Goal: Task Accomplishment & Management: Use online tool/utility

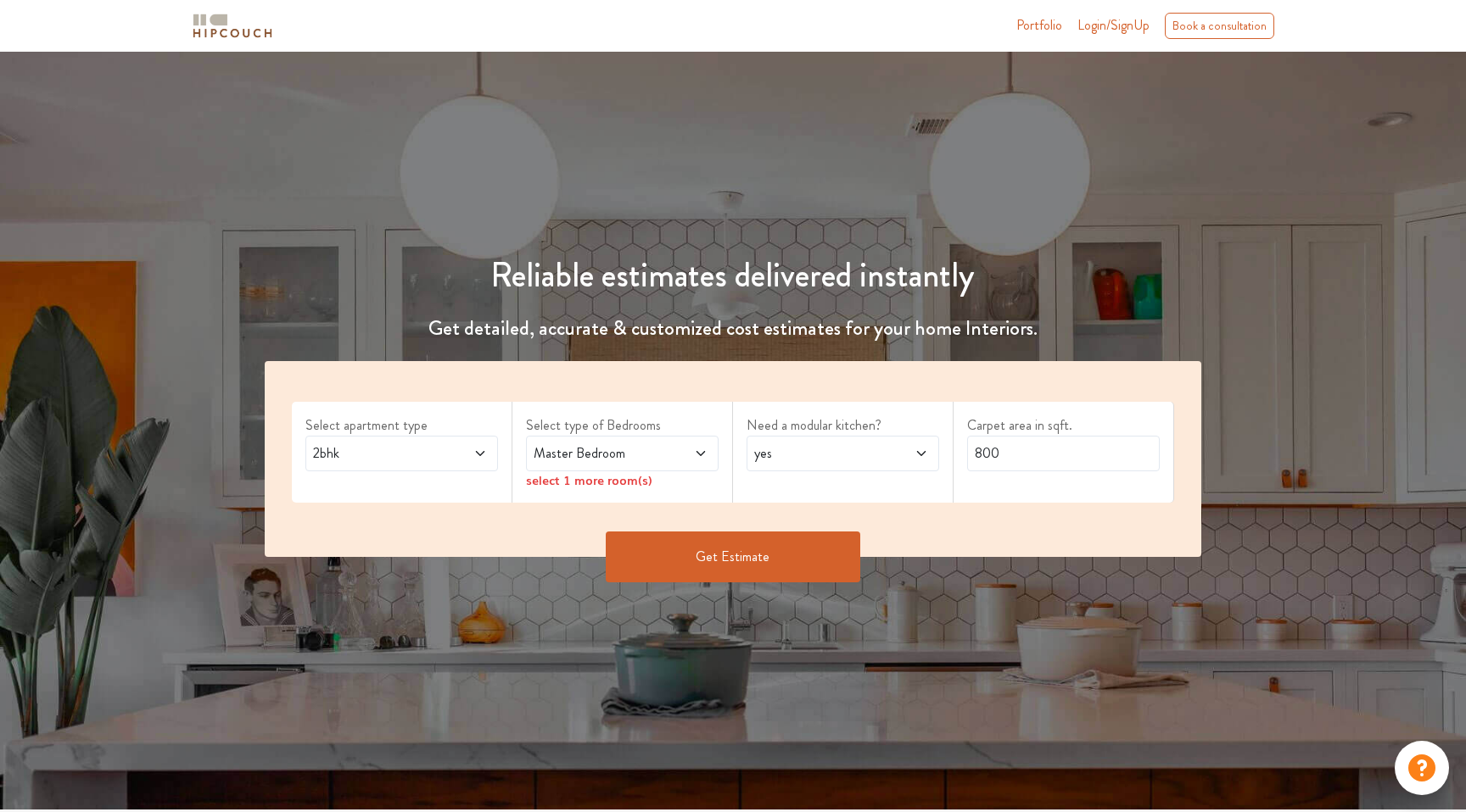
click at [440, 456] on span "2bhk" at bounding box center [376, 453] width 133 height 20
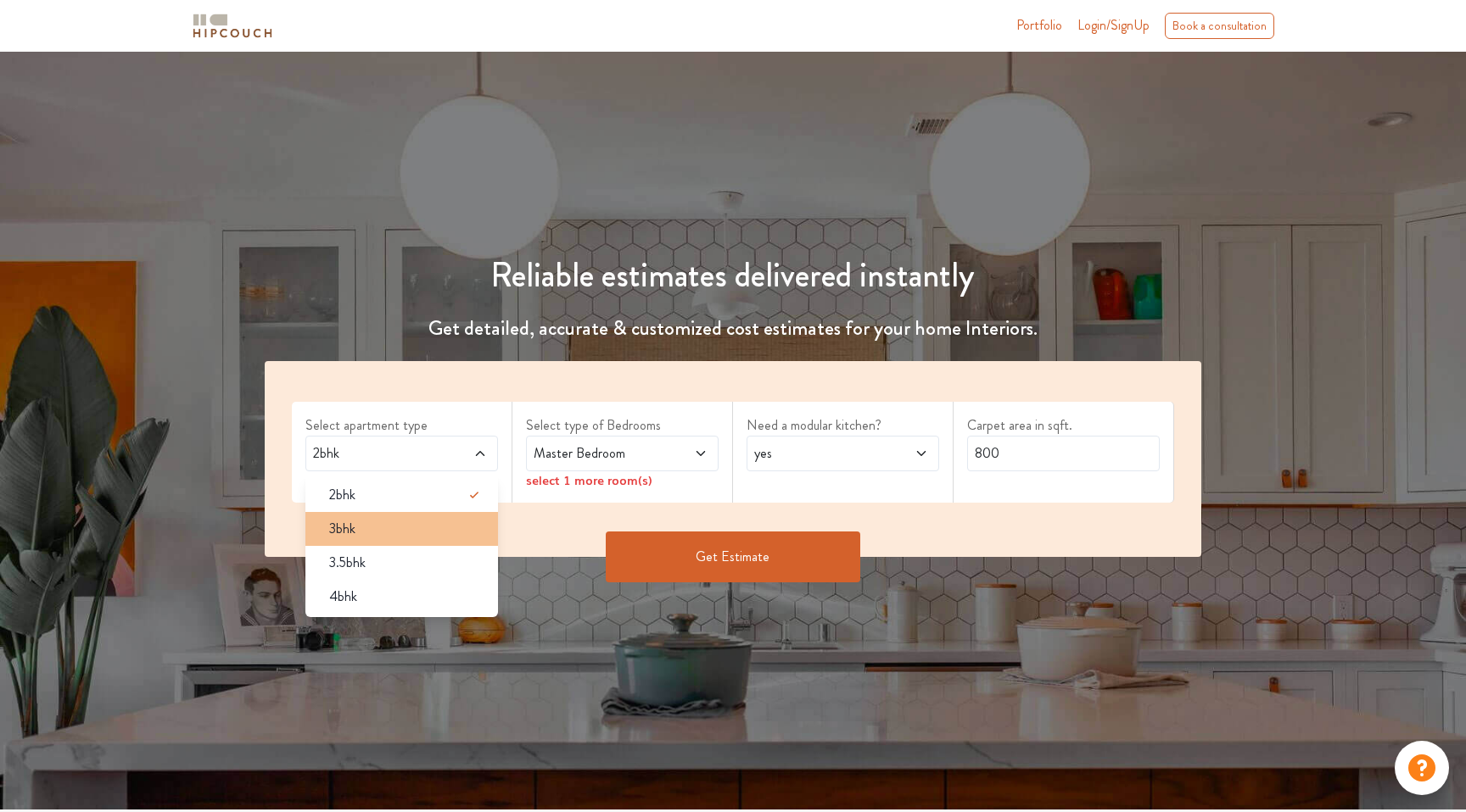
click at [411, 540] on li "3bhk" at bounding box center [401, 529] width 192 height 34
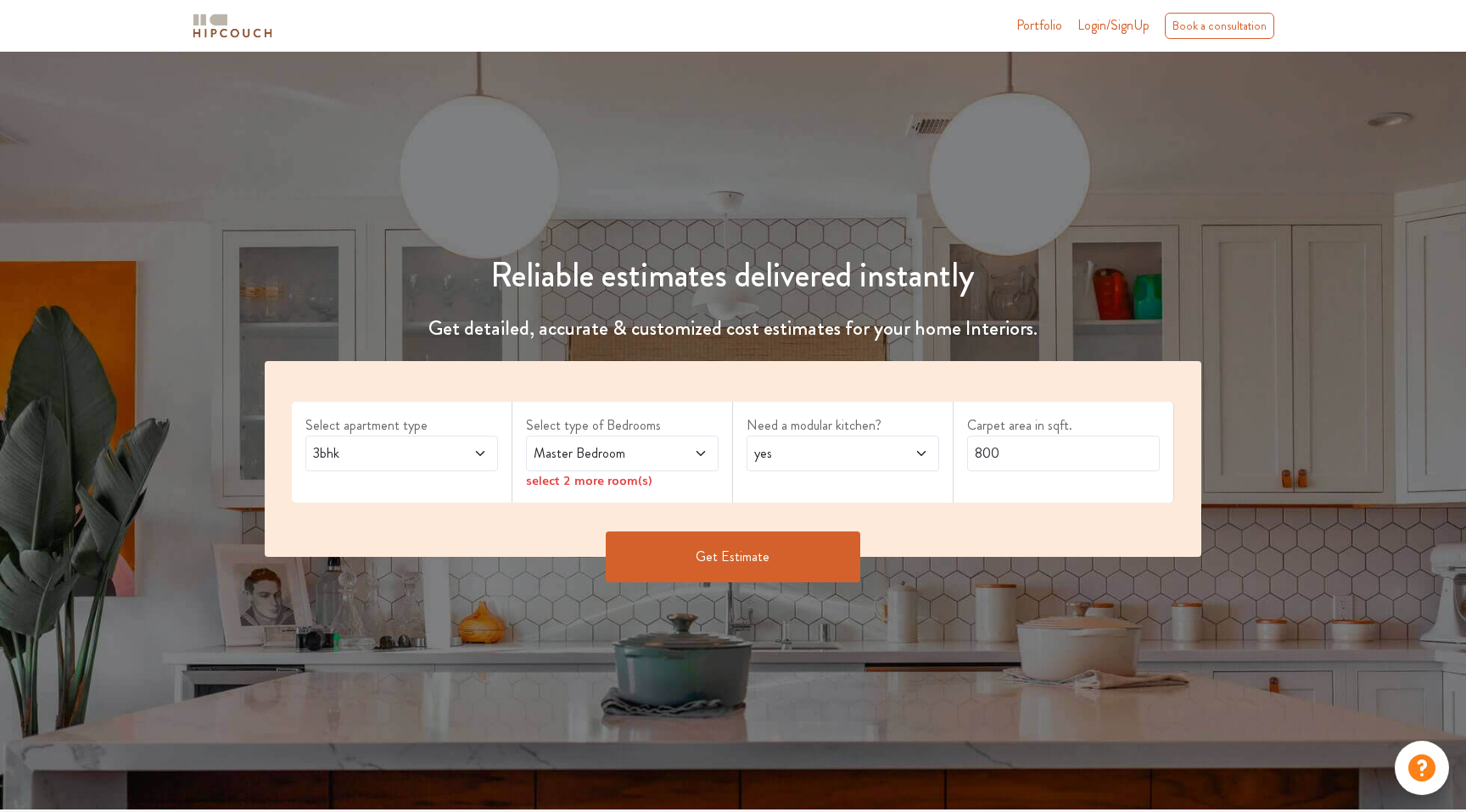
click at [621, 460] on span "Master Bedroom" at bounding box center [596, 453] width 133 height 20
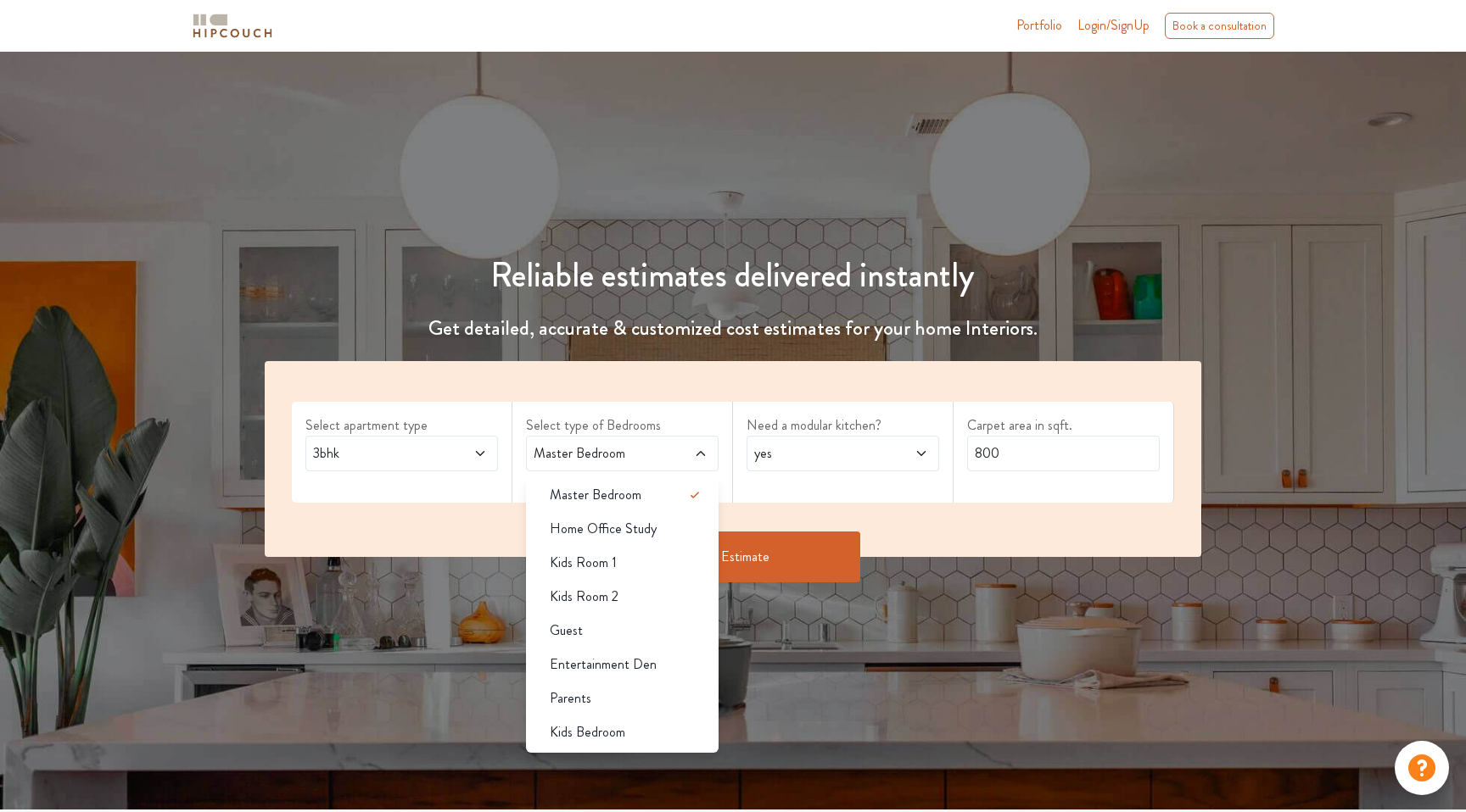
click at [812, 495] on div "Need a modular kitchen? yes" at bounding box center [843, 453] width 221 height 101
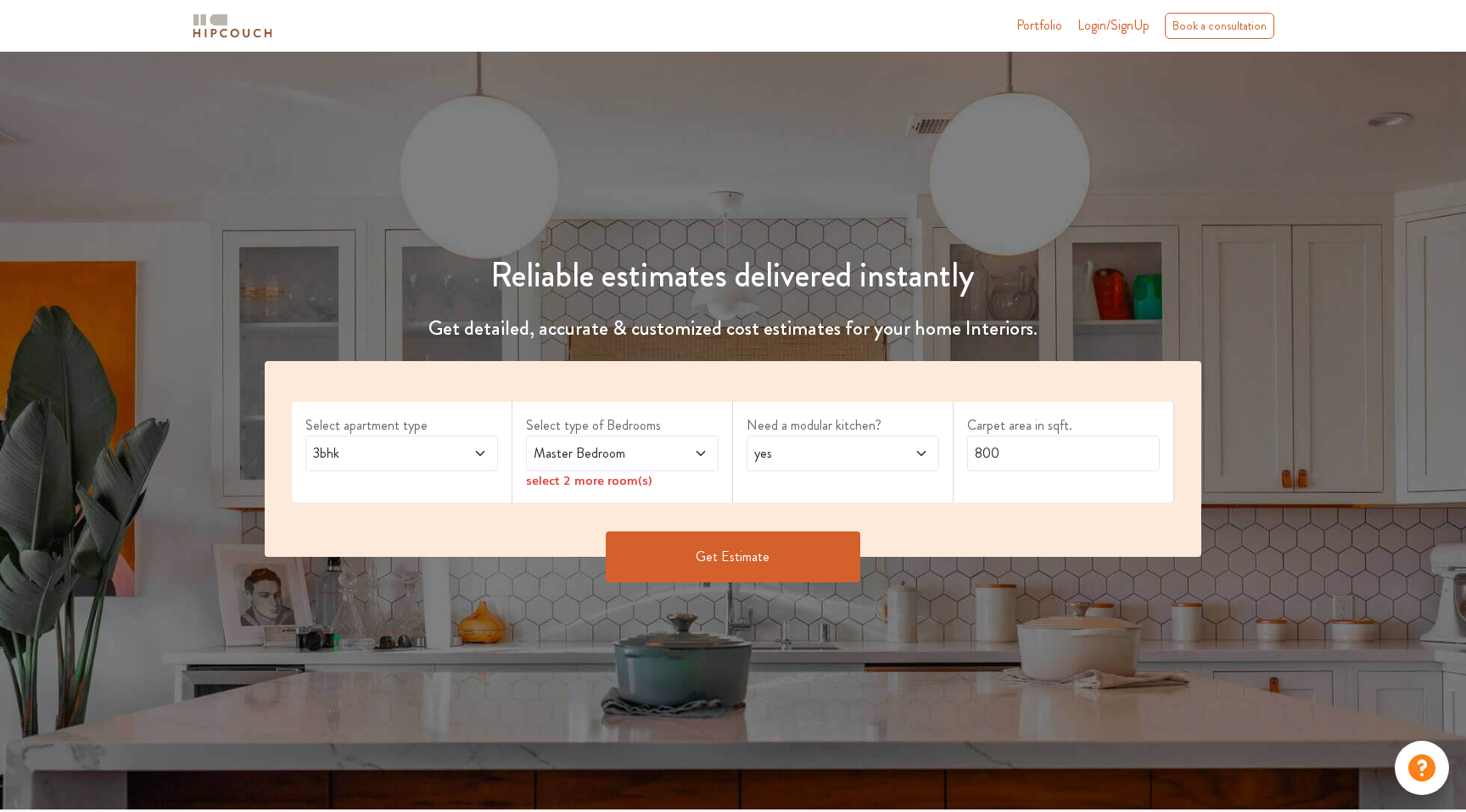
click at [696, 451] on icon at bounding box center [701, 454] width 13 height 13
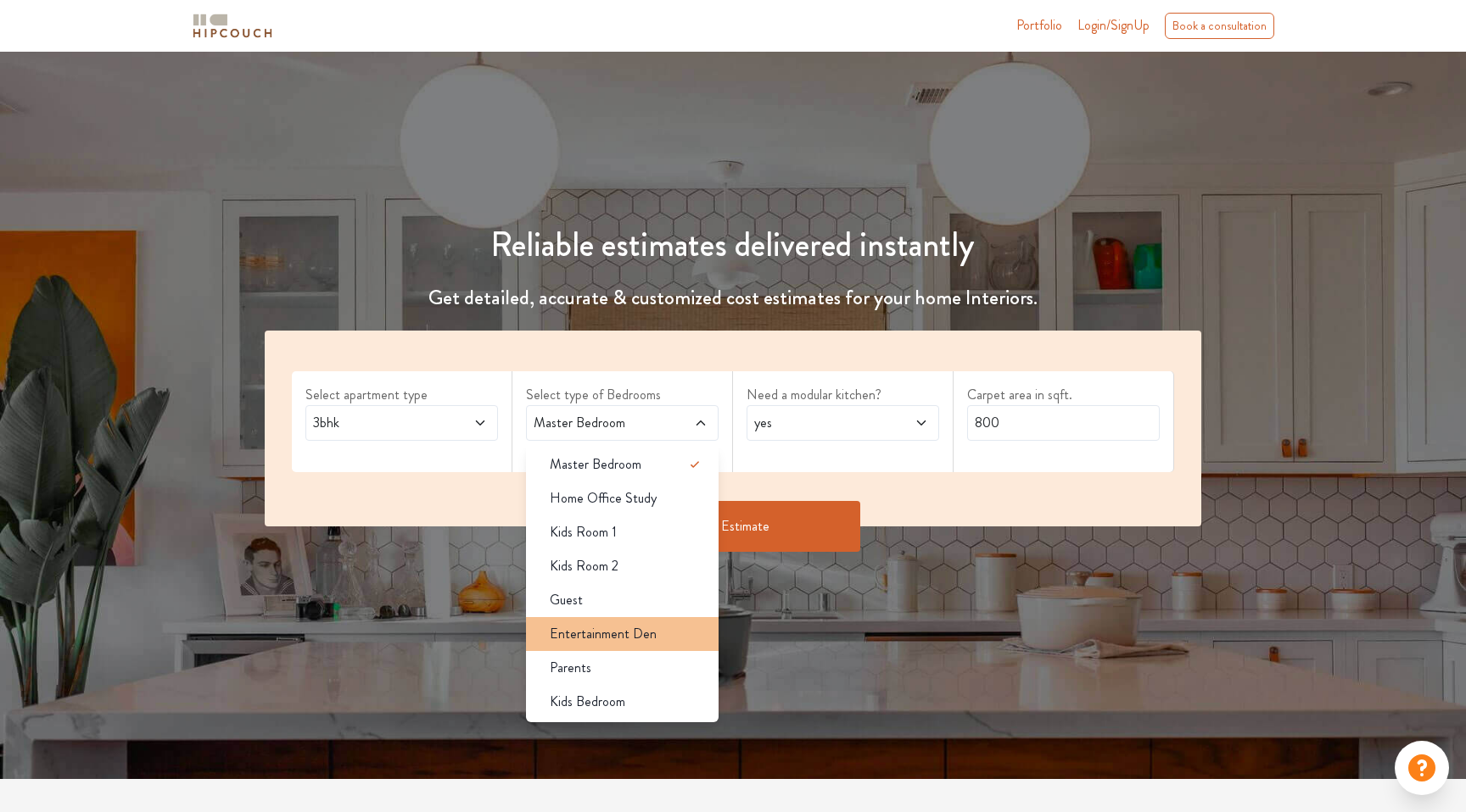
scroll to position [32, 0]
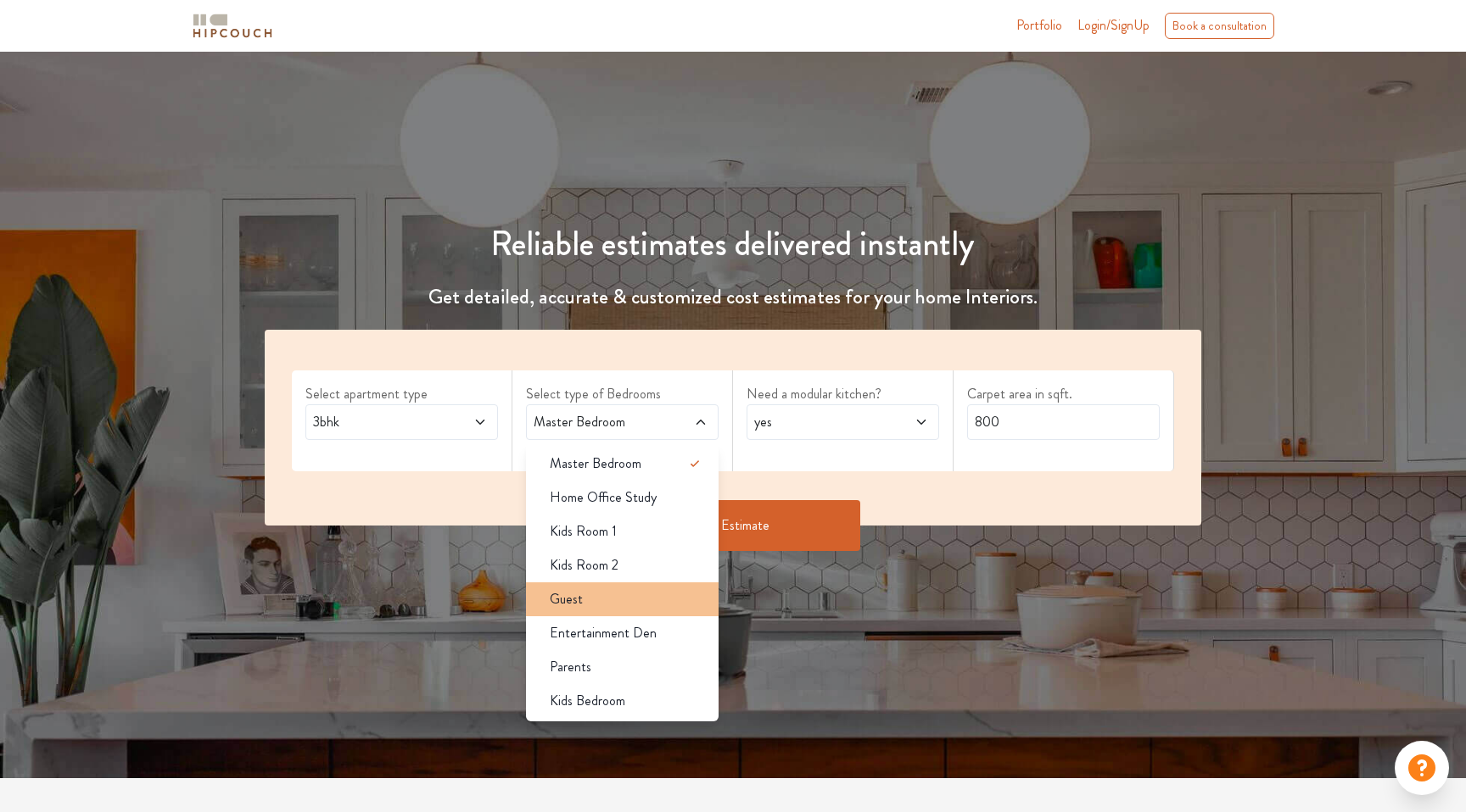
click at [602, 600] on div "Guest" at bounding box center [627, 599] width 183 height 20
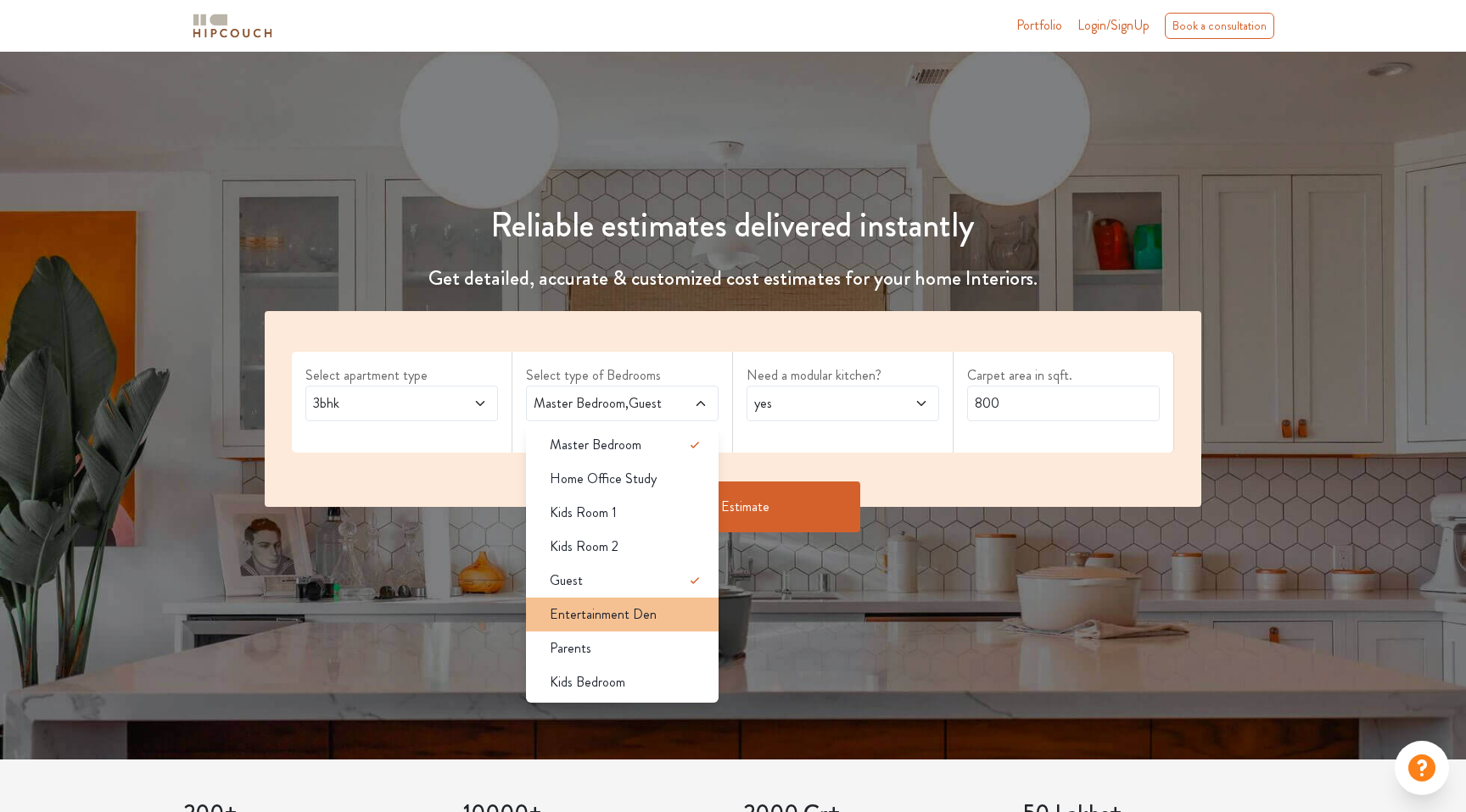
scroll to position [58, 0]
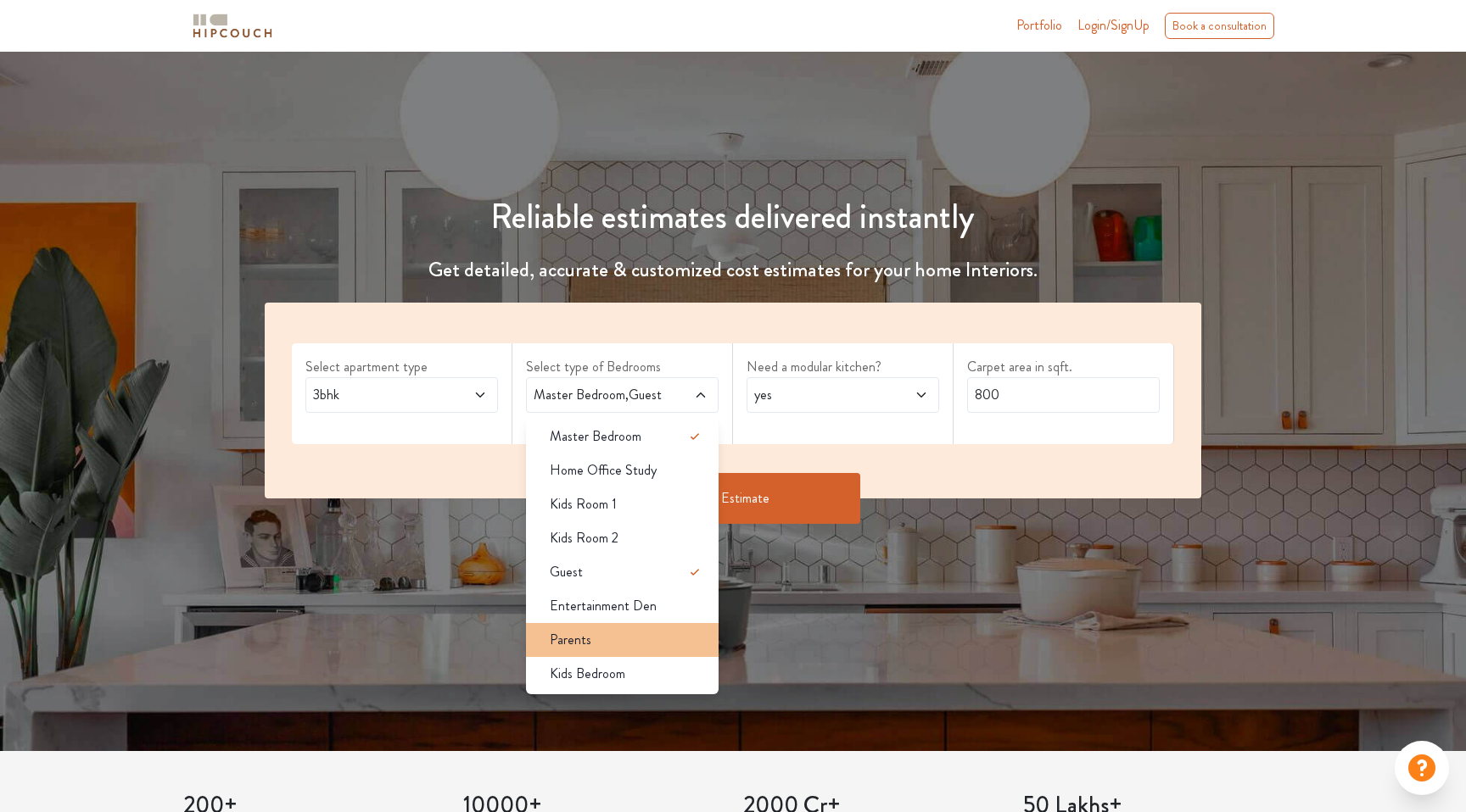
click at [600, 644] on div "Parents" at bounding box center [627, 639] width 183 height 20
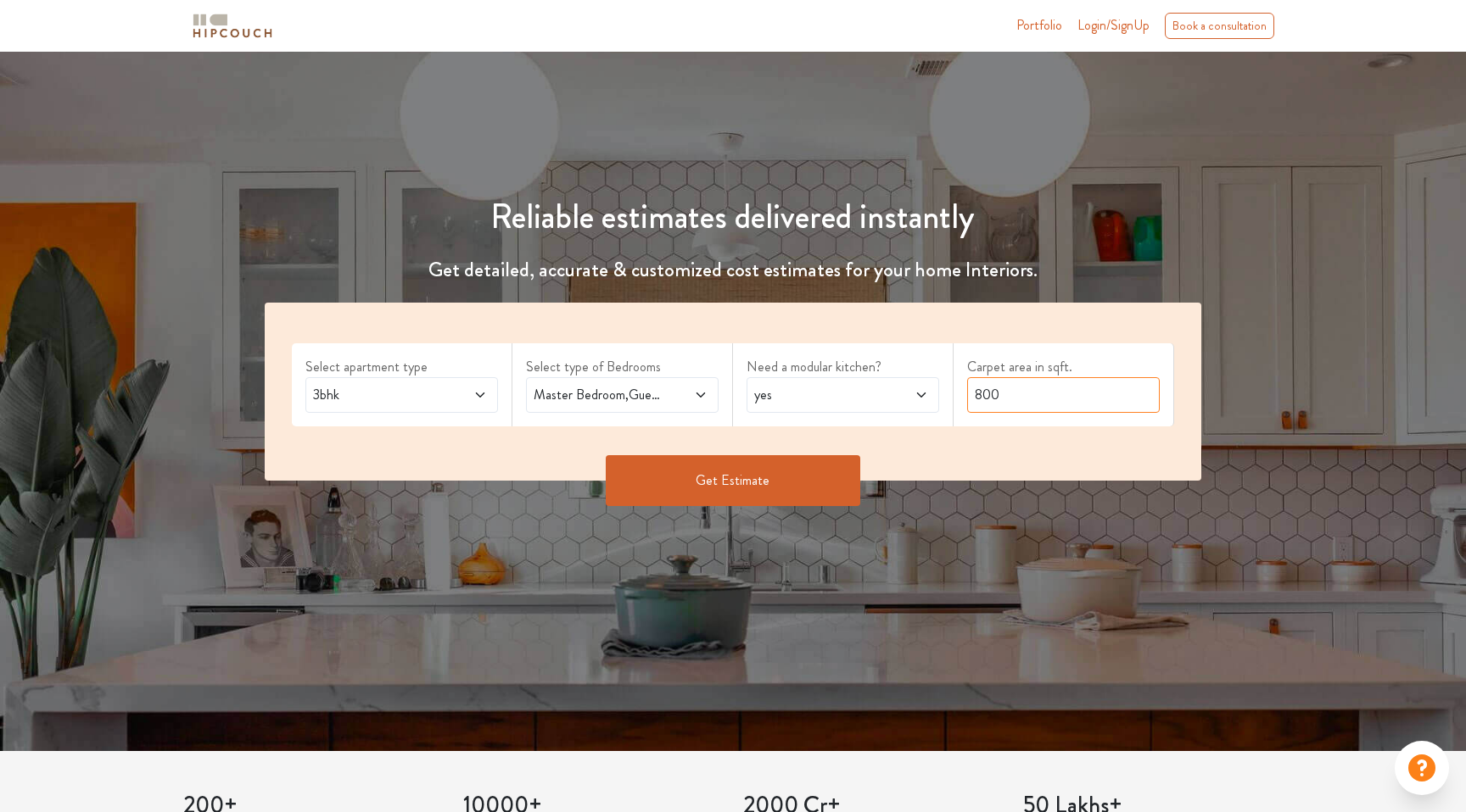
drag, startPoint x: 1032, startPoint y: 403, endPoint x: 905, endPoint y: 388, distance: 127.9
click at [905, 388] on div "Select apartment type 3bhk Select type of Bedrooms Master Bedroom,Guest,Parents…" at bounding box center [733, 392] width 937 height 178
type input "1200"
click at [744, 476] on button "Get Estimate" at bounding box center [733, 481] width 254 height 51
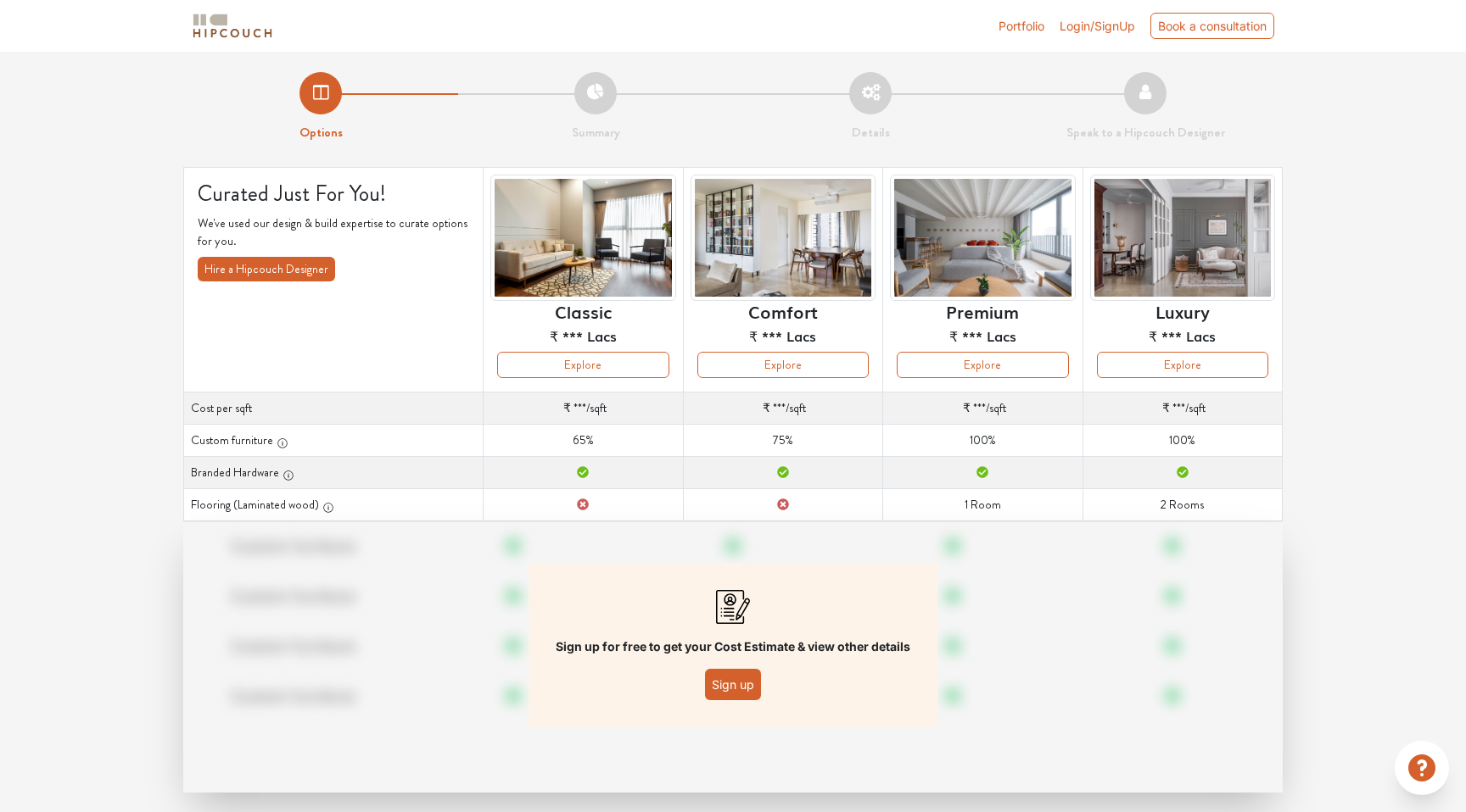
scroll to position [22, 0]
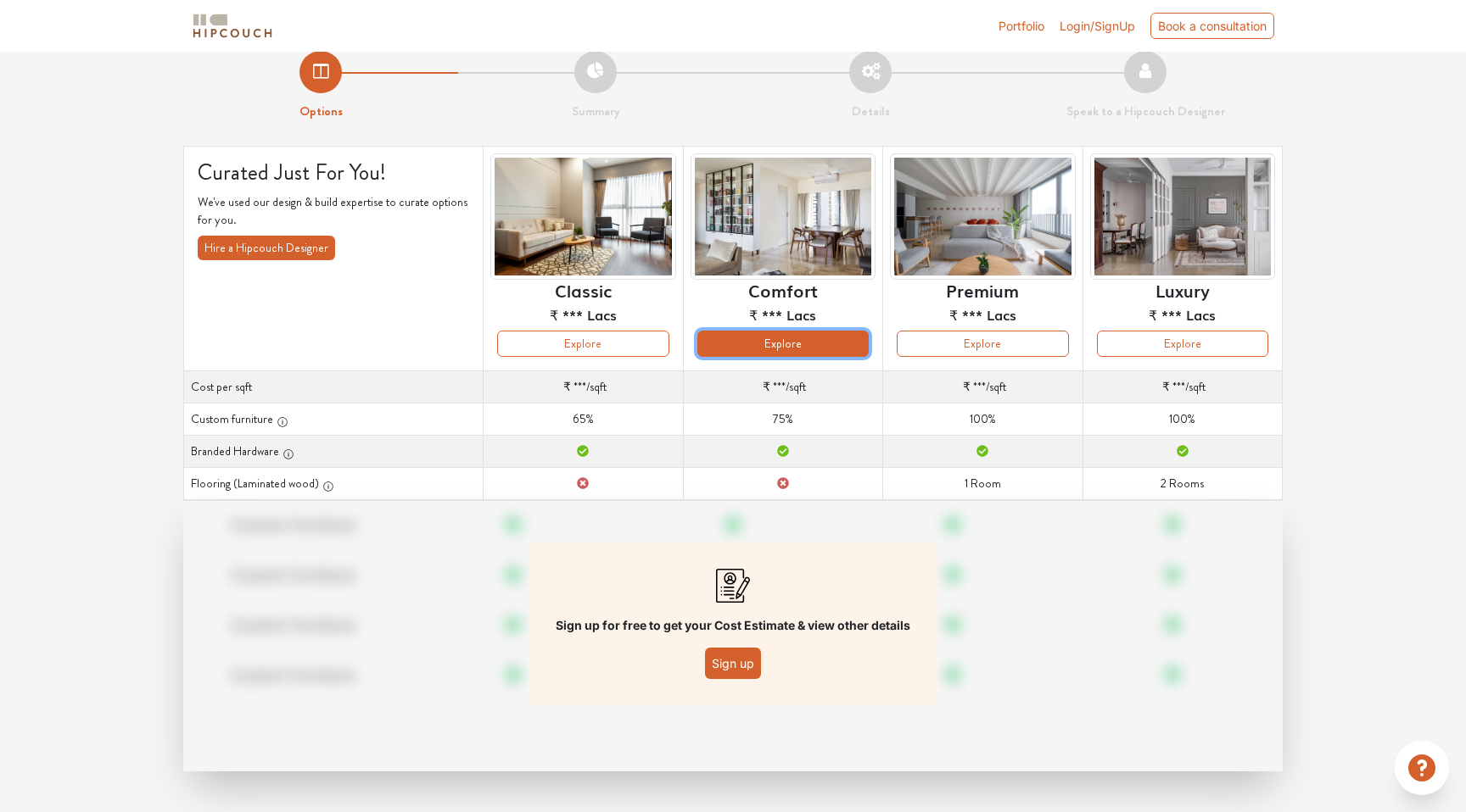
click at [784, 335] on button "Explore" at bounding box center [783, 344] width 171 height 27
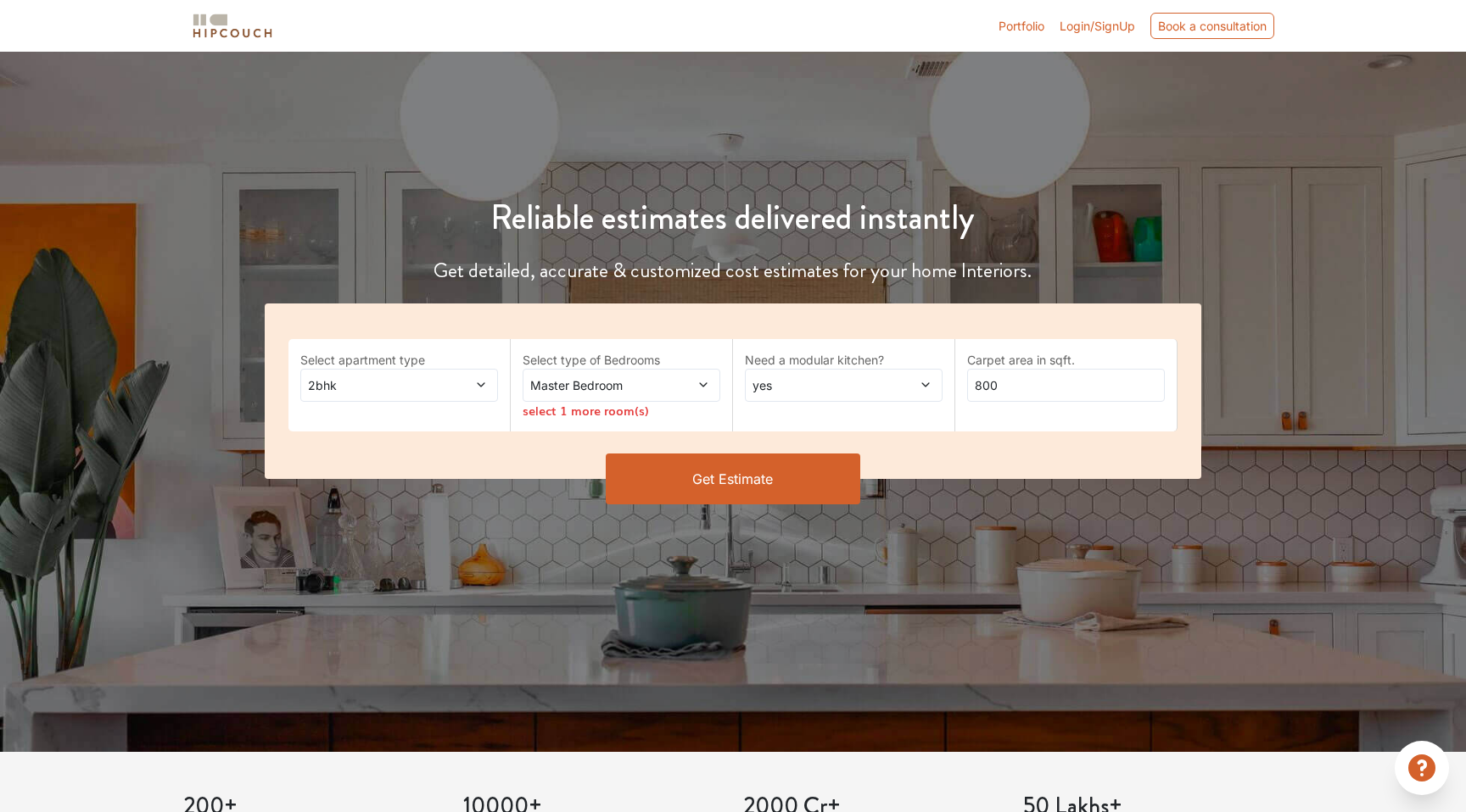
scroll to position [58, 0]
